Goal: Entertainment & Leisure: Consume media (video, audio)

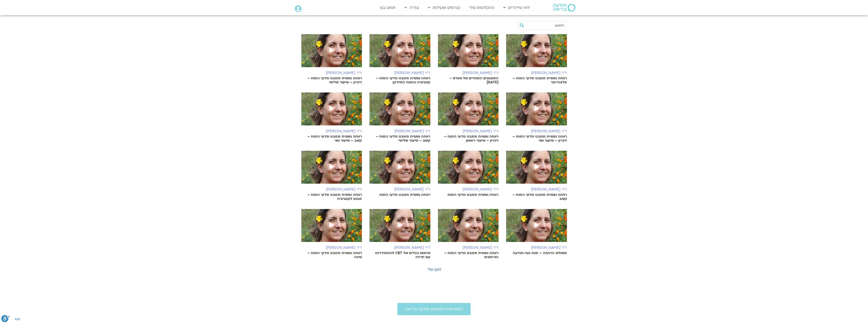
scroll to position [132, 0]
click at [331, 225] on icon at bounding box center [331, 225] width 4 height 5
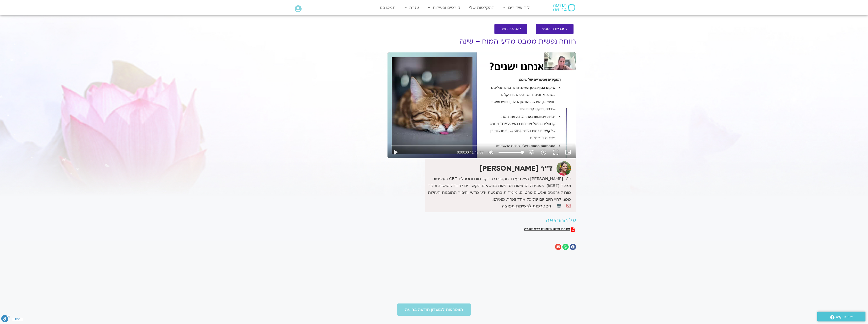
drag, startPoint x: 468, startPoint y: 99, endPoint x: 44, endPoint y: 316, distance: 476.3
click at [44, 316] on div "הצטרפות למועדון תודעה בריאה" at bounding box center [434, 310] width 868 height 12
drag, startPoint x: 421, startPoint y: 149, endPoint x: 421, endPoint y: 91, distance: 57.8
click at [460, 87] on div "Skip Ad 37:23 play_arrow 0:00:00 / 1:42:59 volume_up Mute tune Resolution Auto …" at bounding box center [482, 105] width 189 height 106
click at [508, 95] on div "Skip Ad 37:23 pause 0:01:28 / 1:42:59 volume_up Mute tune Resolution Auto 720p …" at bounding box center [482, 105] width 189 height 106
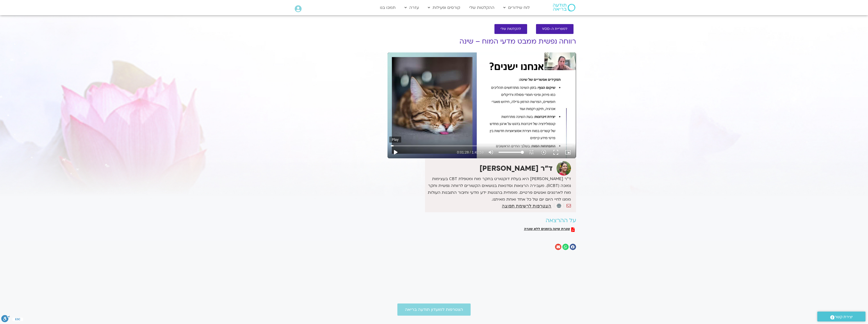
click at [394, 152] on button "play_arrow" at bounding box center [395, 152] width 12 height 12
click at [552, 115] on div "Skip Ad 10:47 pause 0:02:47 / 1:42:59 volume_up Mute tune Resolution Auto 720p …" at bounding box center [482, 105] width 189 height 106
click at [778, 8] on section "Main Menu לוח שידורים לוח שידורים יומי תכניה שבועית ההקלטות שלי קורסים ופעילות …" at bounding box center [434, 7] width 868 height 15
click at [454, 81] on div "Skip Ad 1:07:37 play_arrow 0:02:47 / 1:42:59 volume_up Mute tune Resolution Aut…" at bounding box center [482, 105] width 189 height 106
click at [555, 61] on div "Skip Ad 1:16:59 pause 0:02:50 / 1:42:59 volume_up Mute tune Resolution Auto 720…" at bounding box center [482, 105] width 189 height 106
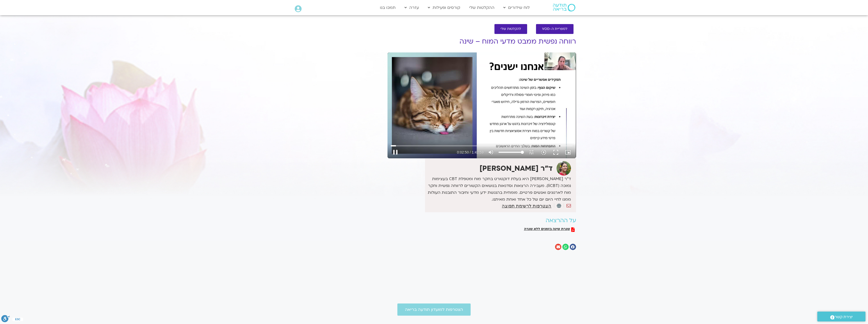
type input "170.569904"
drag, startPoint x: 524, startPoint y: 109, endPoint x: 343, endPoint y: 163, distance: 189.3
click at [343, 163] on div "It seems we can't find what you're looking for. It seems we can't find what you…" at bounding box center [337, 143] width 95 height 229
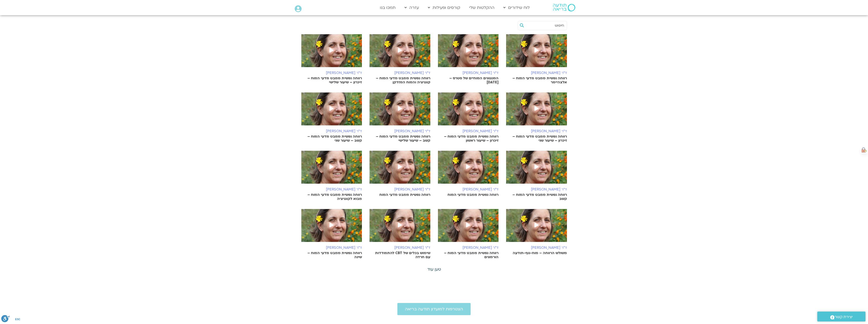
click at [436, 268] on link "טען עוד" at bounding box center [434, 270] width 14 height 6
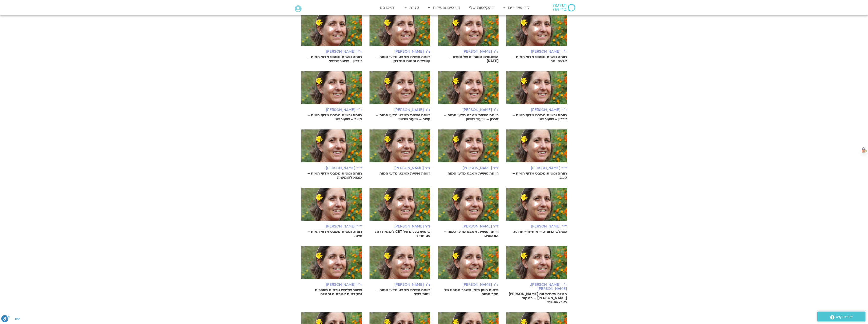
scroll to position [183, 0]
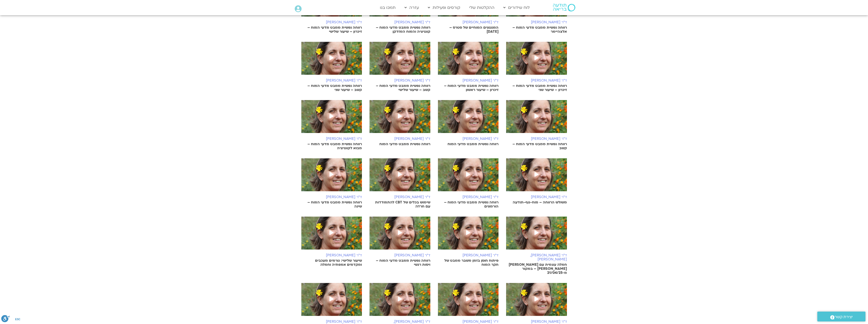
click at [533, 263] on p "חמלה עצמית עם סנדיה בר קמה ונועה אלבלדה – במקור מ-21/04/25" at bounding box center [536, 269] width 61 height 12
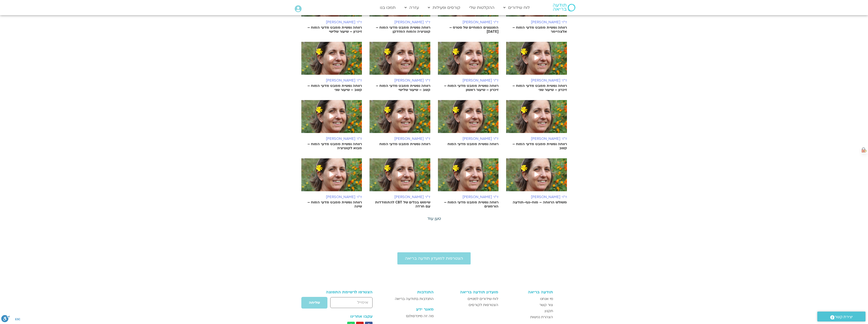
click at [433, 220] on link "טען עוד" at bounding box center [434, 219] width 14 height 6
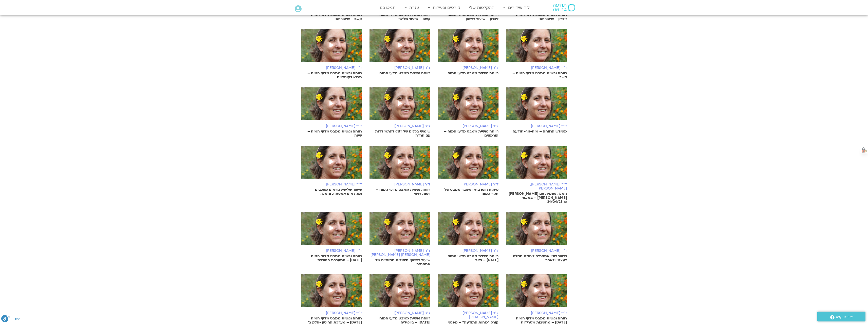
scroll to position [259, 0]
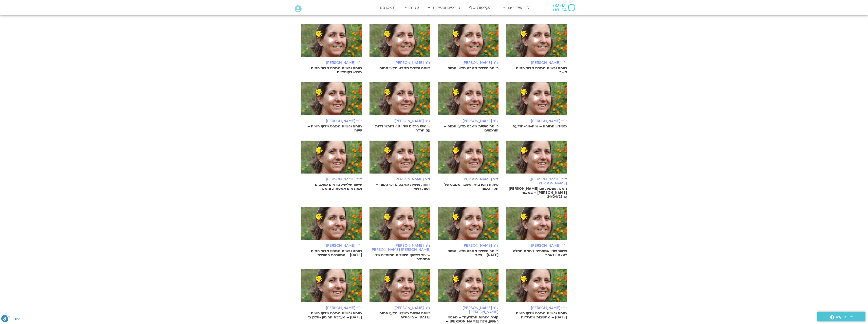
click at [467, 157] on icon at bounding box center [468, 156] width 4 height 5
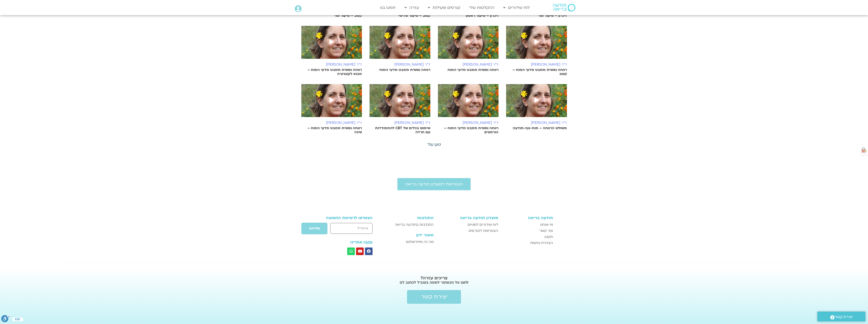
click at [435, 144] on link "טען עוד" at bounding box center [434, 145] width 14 height 6
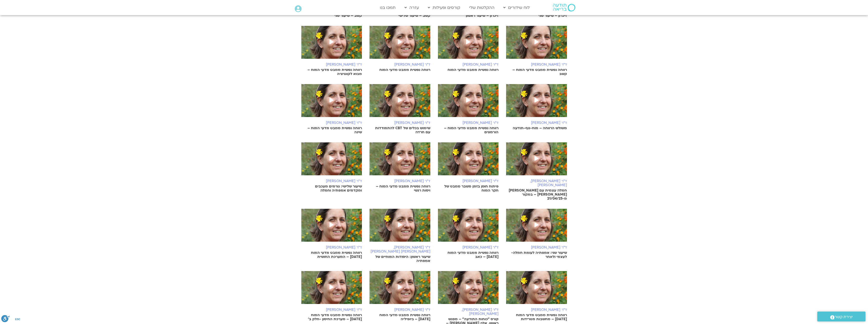
click at [406, 186] on p "רווחה נפשית ממבט מדעי המוח – ויסות רגשי" at bounding box center [400, 189] width 61 height 8
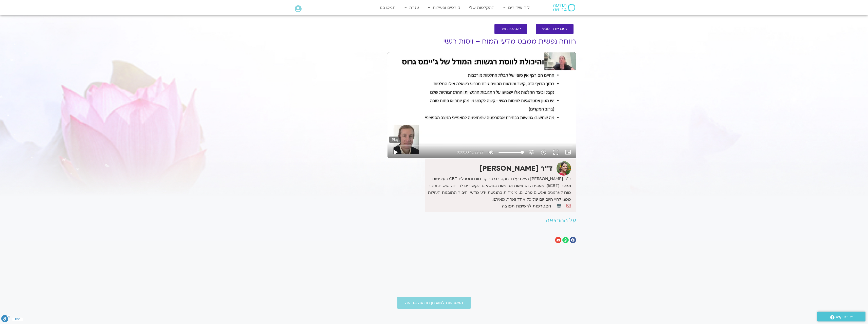
click at [395, 152] on button "play_arrow" at bounding box center [395, 152] width 12 height 12
drag, startPoint x: 446, startPoint y: 118, endPoint x: 404, endPoint y: 152, distance: 54.4
drag, startPoint x: 404, startPoint y: 152, endPoint x: 465, endPoint y: 90, distance: 87.1
drag, startPoint x: 465, startPoint y: 90, endPoint x: 430, endPoint y: 86, distance: 34.9
drag, startPoint x: 430, startPoint y: 86, endPoint x: 411, endPoint y: 90, distance: 19.4
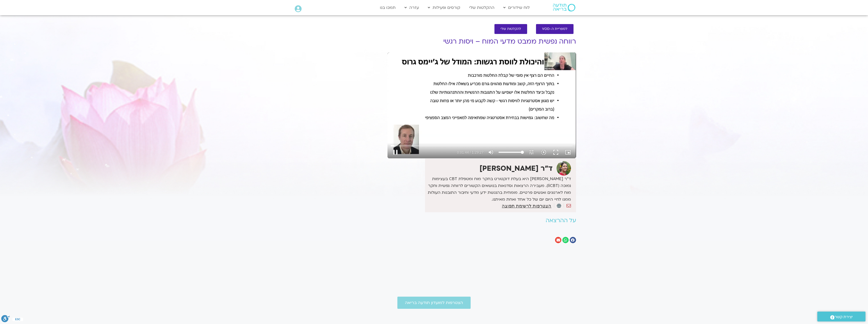
click at [411, 90] on div "Skip Ad 35:23 pause 0:01:44 / 1:29:27 volume_up Mute tune Resolution Auto 480p …" at bounding box center [482, 105] width 189 height 106
click at [463, 65] on div "Skip Ad 35:23 play_arrow 0:01:44 / 1:29:27 volume_up Mute tune Resolution Auto …" at bounding box center [482, 105] width 189 height 106
type input "125.003258"
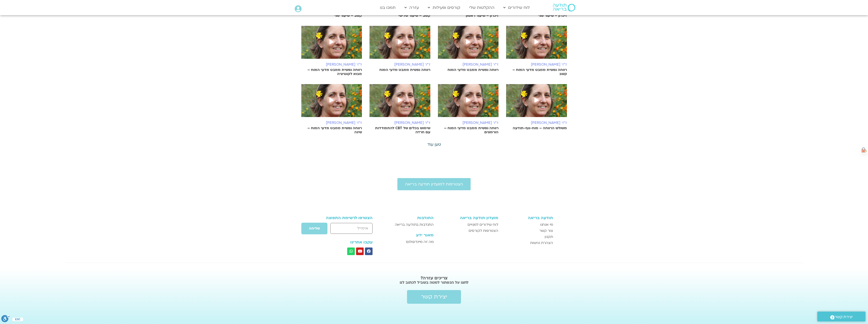
click at [438, 144] on link "טען עוד" at bounding box center [434, 145] width 14 height 6
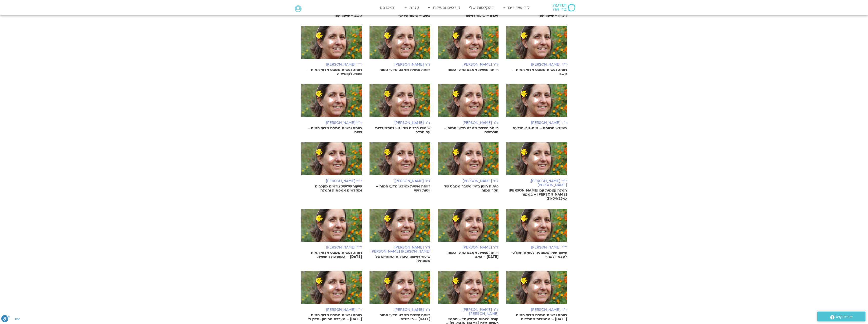
click at [346, 161] on img at bounding box center [331, 161] width 61 height 38
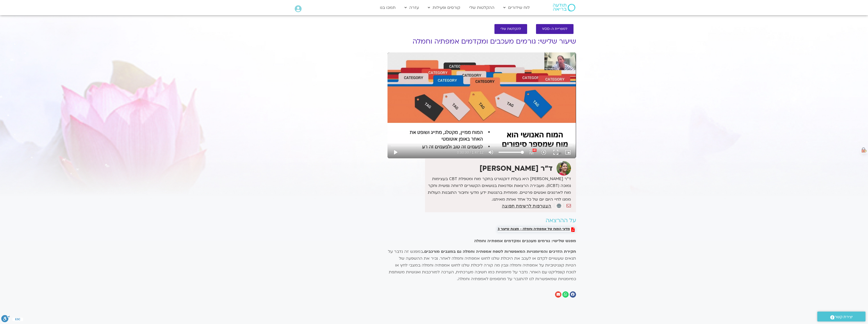
click at [540, 231] on span "מדעי המוח של אמפתיה וחמלה - מצגת שיעור 3" at bounding box center [534, 229] width 72 height 5
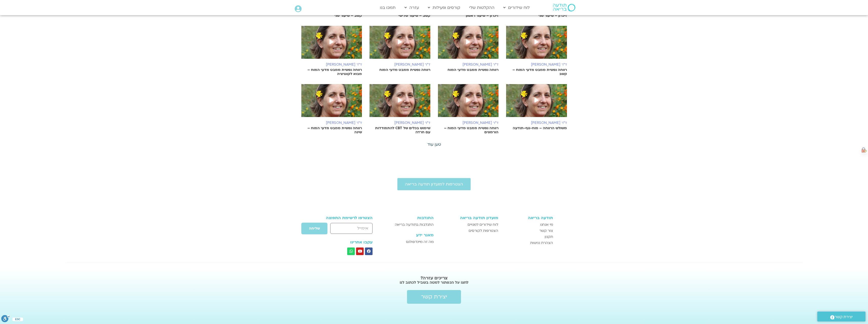
click at [438, 144] on link "טען עוד" at bounding box center [434, 145] width 14 height 6
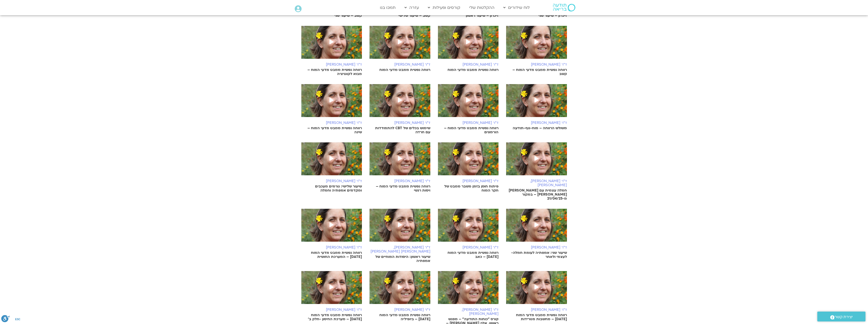
click at [530, 251] on p "שיעור שני: אמפתיה לעומת חמלה- לעצמי ולאחר" at bounding box center [536, 255] width 61 height 8
click at [536, 223] on icon at bounding box center [537, 225] width 4 height 5
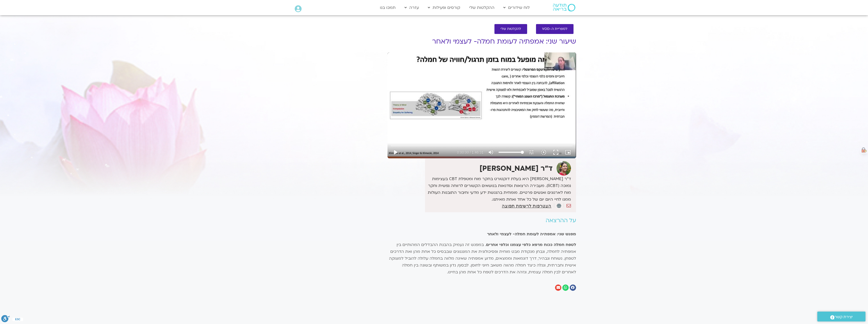
drag, startPoint x: 532, startPoint y: 89, endPoint x: 520, endPoint y: 76, distance: 18.1
click at [520, 76] on div "Skip Ad 1:04:03 play_arrow 0:00:00 / 1:46:31 volume_up Mute tune Resolution Aut…" at bounding box center [482, 105] width 189 height 106
drag, startPoint x: 467, startPoint y: 111, endPoint x: 442, endPoint y: 100, distance: 28.1
click at [442, 100] on div "Skip Ad 42:27 pause 0:00:41 / 1:46:31 volume_up Mute tune Resolution Auto 360p …" at bounding box center [482, 105] width 189 height 106
drag, startPoint x: 496, startPoint y: 123, endPoint x: 457, endPoint y: 118, distance: 38.9
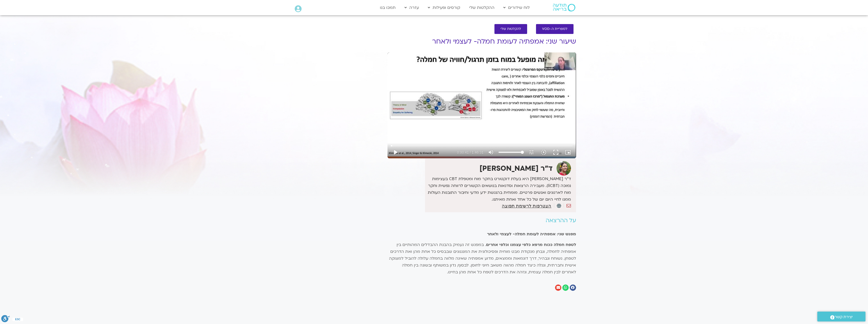
click at [457, 118] on div "Skip Ad 1:17:30 play_arrow 0:00:41 / 1:46:31 volume_up Mute tune Resolution Aut…" at bounding box center [482, 105] width 189 height 106
click at [66, 255] on section "לספריית ה-VOD להקלטות שלי שיעור שני: אמפתיה לעומת חמלה- לעצמי ולאחר ד"ר נועה אל…" at bounding box center [434, 159] width 868 height 280
click at [474, 115] on div "Skip Ad 48:57 pause 0:05:55 / 1:46:31 volume_up Mute tune Resolution Auto 360p …" at bounding box center [482, 105] width 189 height 106
type input "355.815937"
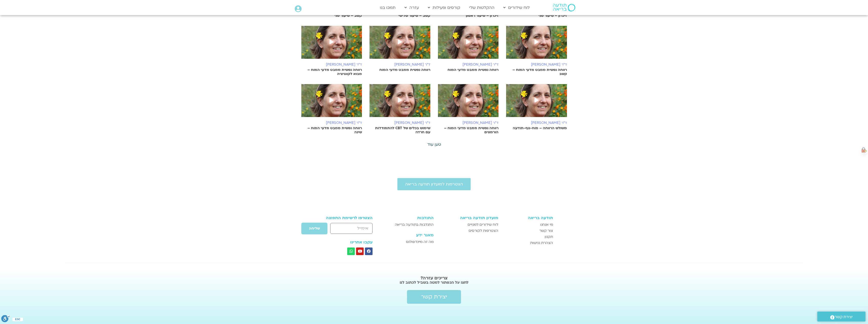
click at [439, 143] on link "טען עוד" at bounding box center [434, 145] width 14 height 6
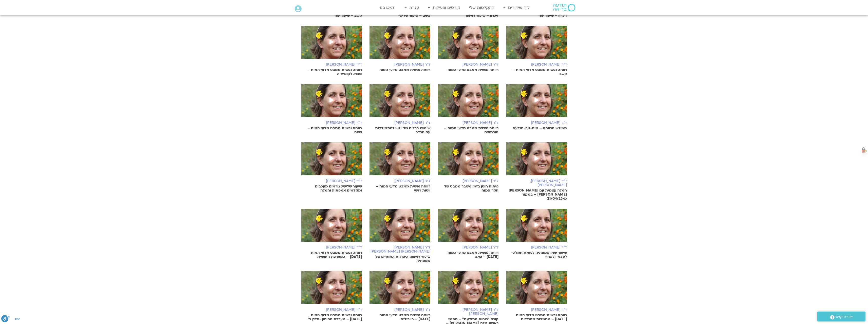
click at [467, 223] on icon at bounding box center [468, 225] width 4 height 5
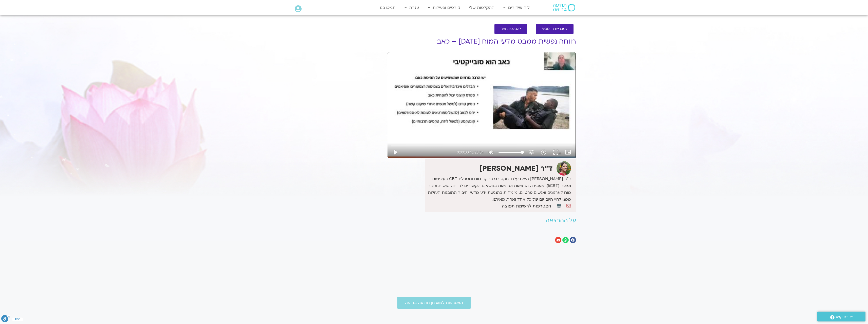
drag, startPoint x: 512, startPoint y: 113, endPoint x: 559, endPoint y: 60, distance: 70.7
drag, startPoint x: 559, startPoint y: 60, endPoint x: 339, endPoint y: 148, distance: 236.6
click at [339, 148] on div "It seems we can't find what you're looking for. It seems we can't find what you…" at bounding box center [337, 140] width 95 height 222
click at [529, 109] on div "Skip Ad 31:03 play_arrow 0:00:00 / 1:23:54 volume_up Mute tune Resolution Auto …" at bounding box center [482, 105] width 189 height 106
click at [394, 152] on button "pause" at bounding box center [395, 152] width 12 height 12
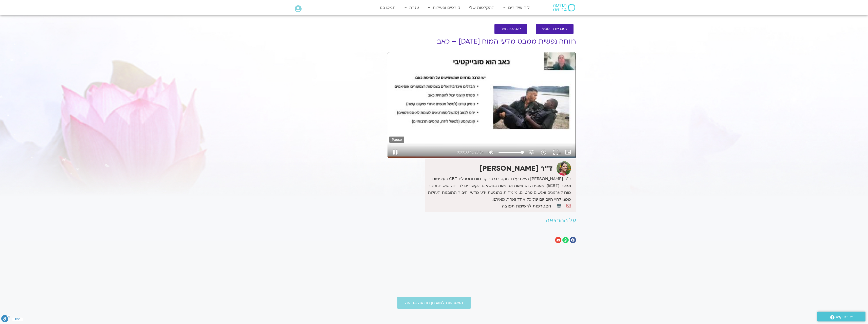
type input "3.901685"
drag, startPoint x: 435, startPoint y: 153, endPoint x: 668, endPoint y: 96, distance: 239.6
click at [668, 96] on section "לספריית ה-VOD להקלטות שלי רווחה נפשית ממבט מדעי המוח [DATE] – כאב ד"ר [PERSON_N…" at bounding box center [434, 135] width 868 height 232
